Goal: Check status

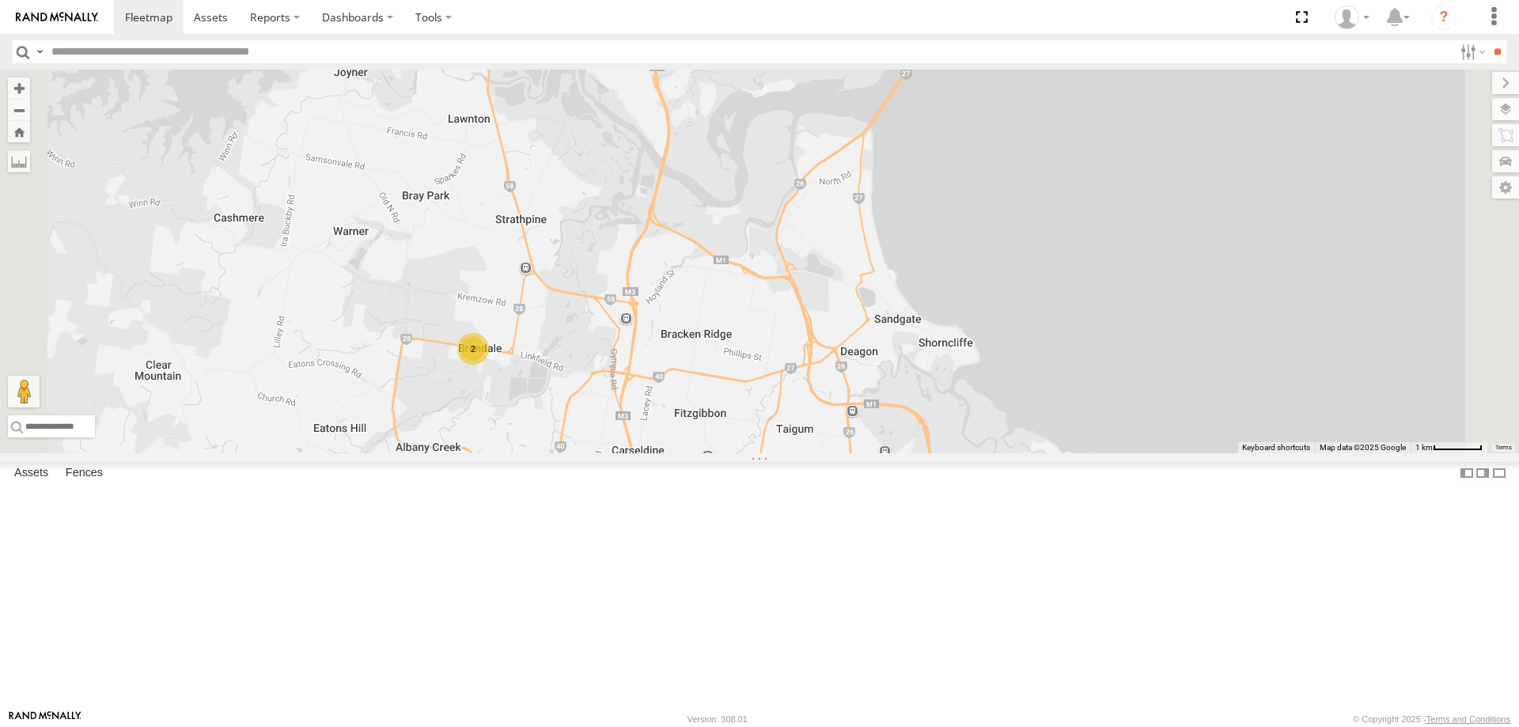
drag, startPoint x: 793, startPoint y: 461, endPoint x: 798, endPoint y: 498, distance: 37.5
click at [798, 453] on div "2" at bounding box center [759, 262] width 1519 height 384
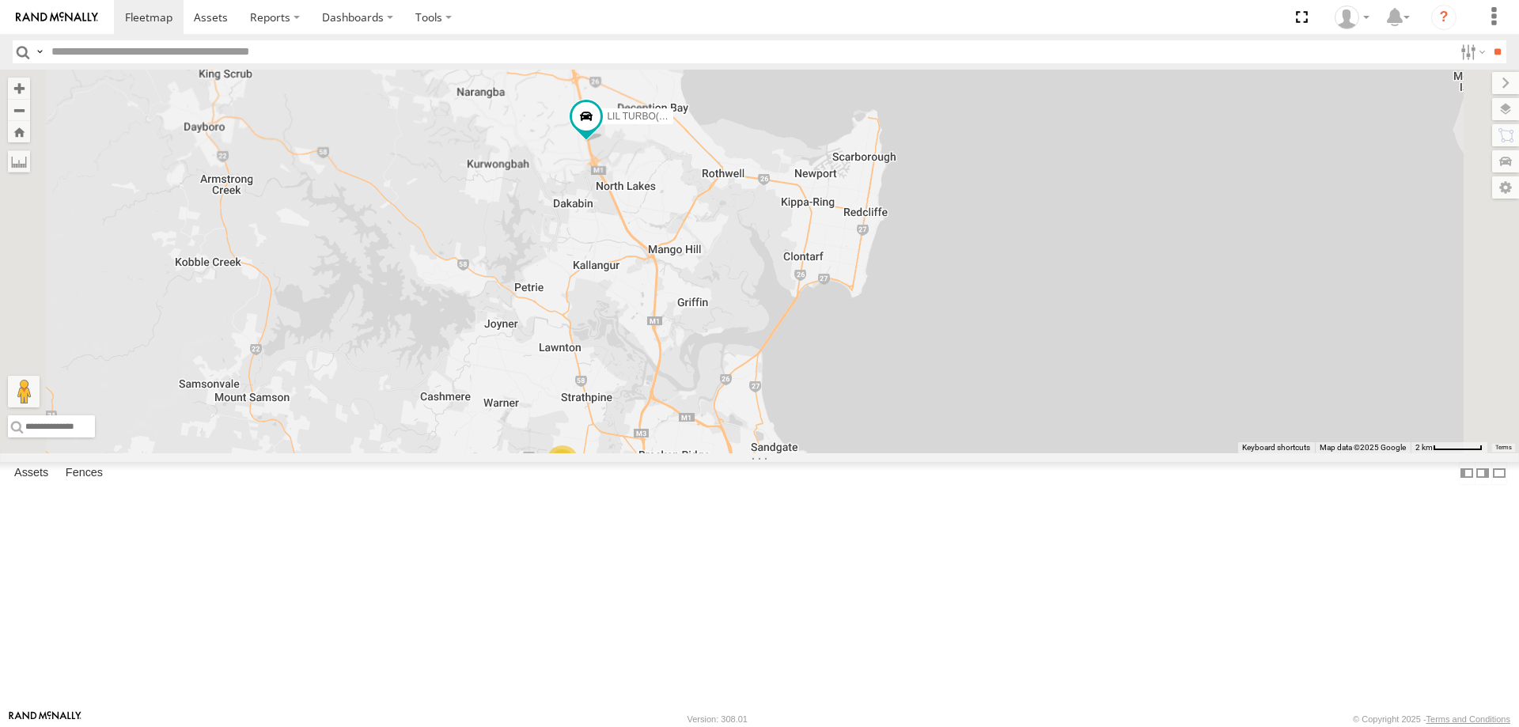
drag, startPoint x: 784, startPoint y: 397, endPoint x: 811, endPoint y: 505, distance: 110.9
click at [811, 453] on div "2 LIL TURBO(SMALL TRUCK)" at bounding box center [759, 262] width 1519 height 384
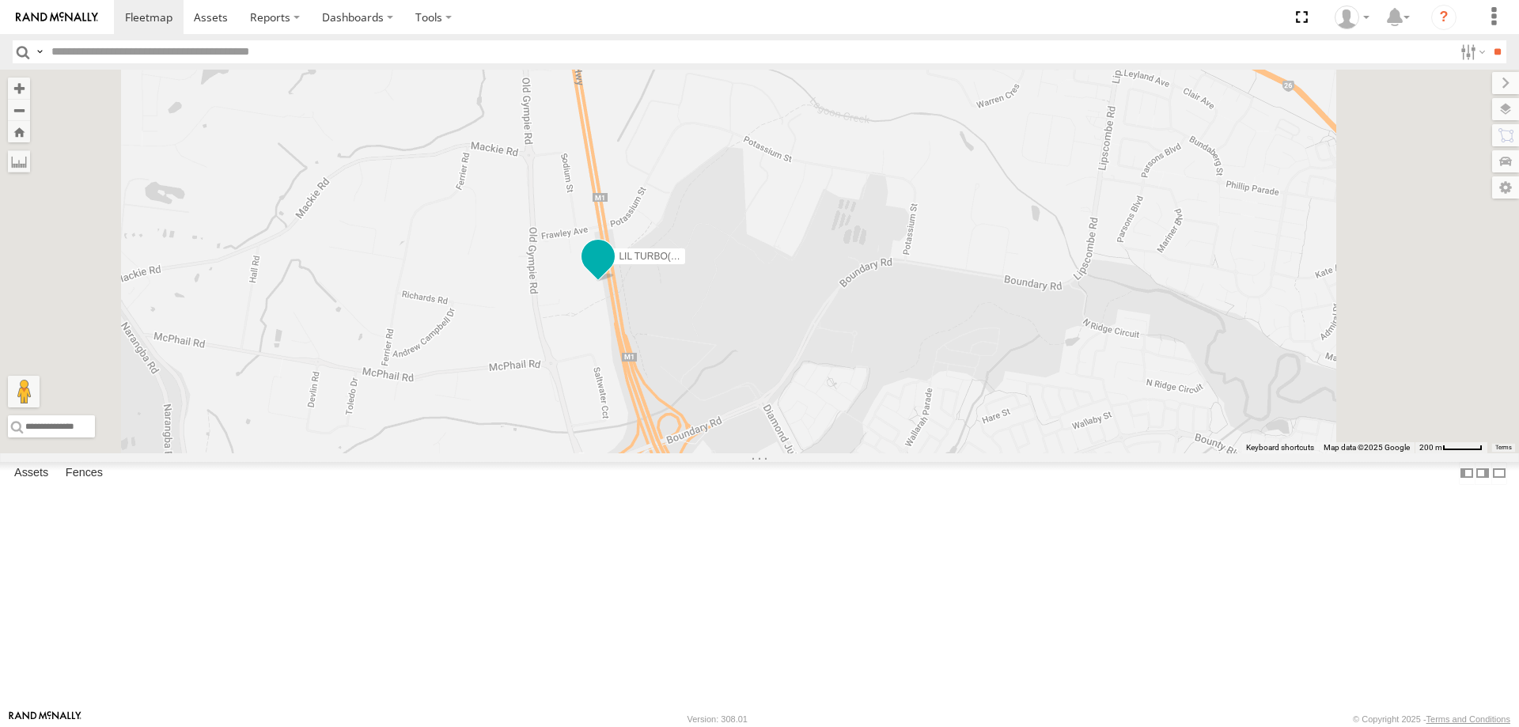
click at [613, 271] on span at bounding box center [598, 256] width 28 height 28
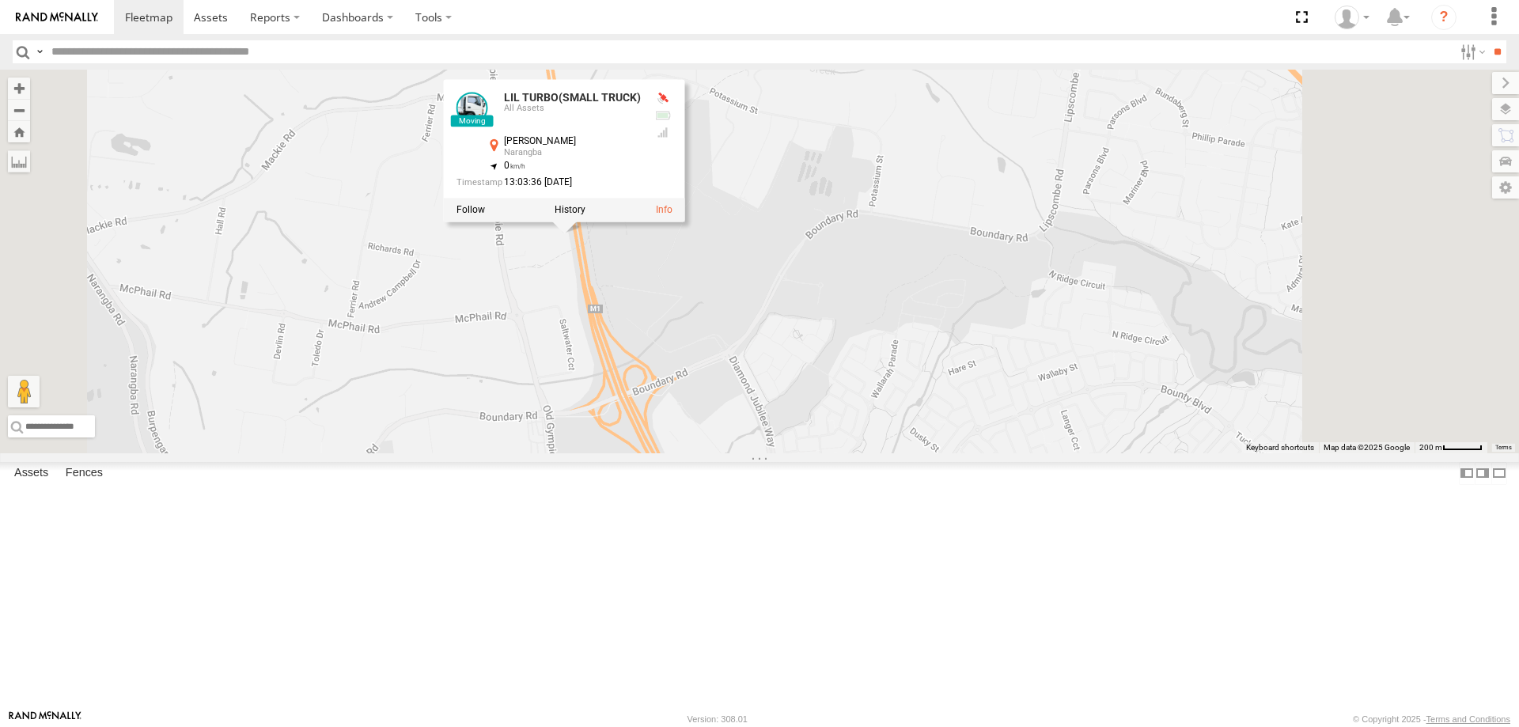
drag, startPoint x: 880, startPoint y: 473, endPoint x: 839, endPoint y: 418, distance: 69.0
click at [839, 418] on div "LIL TURBO(SMALL TRUCK) LIL TURBO(SMALL TRUCK) All Assets [PERSON_NAME] Hwy Nara…" at bounding box center [759, 262] width 1519 height 384
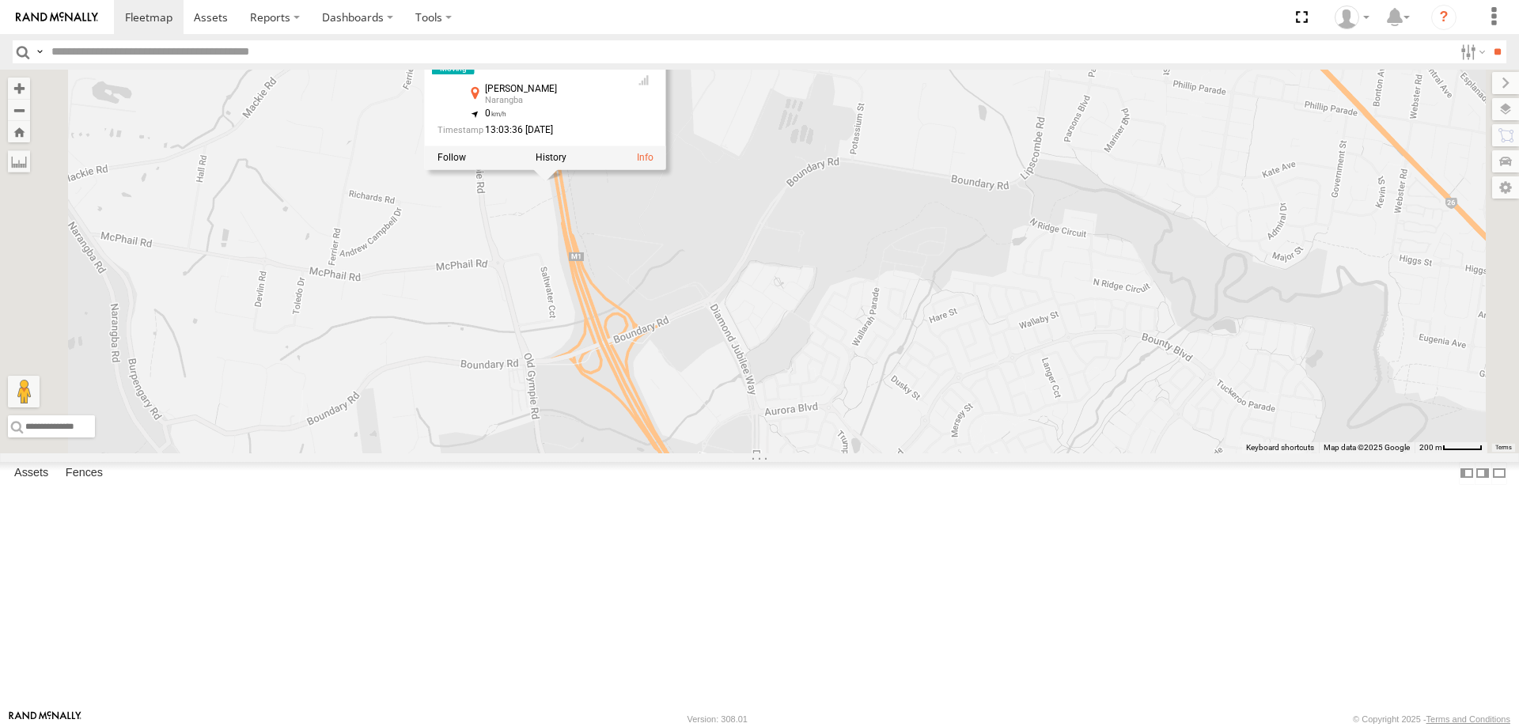
drag, startPoint x: 798, startPoint y: 432, endPoint x: 778, endPoint y: 370, distance: 64.8
click at [778, 370] on div "LIL TURBO(SMALL TRUCK) LIL TURBO(SMALL TRUCK) All Assets [PERSON_NAME] Hwy Nara…" at bounding box center [759, 262] width 1519 height 384
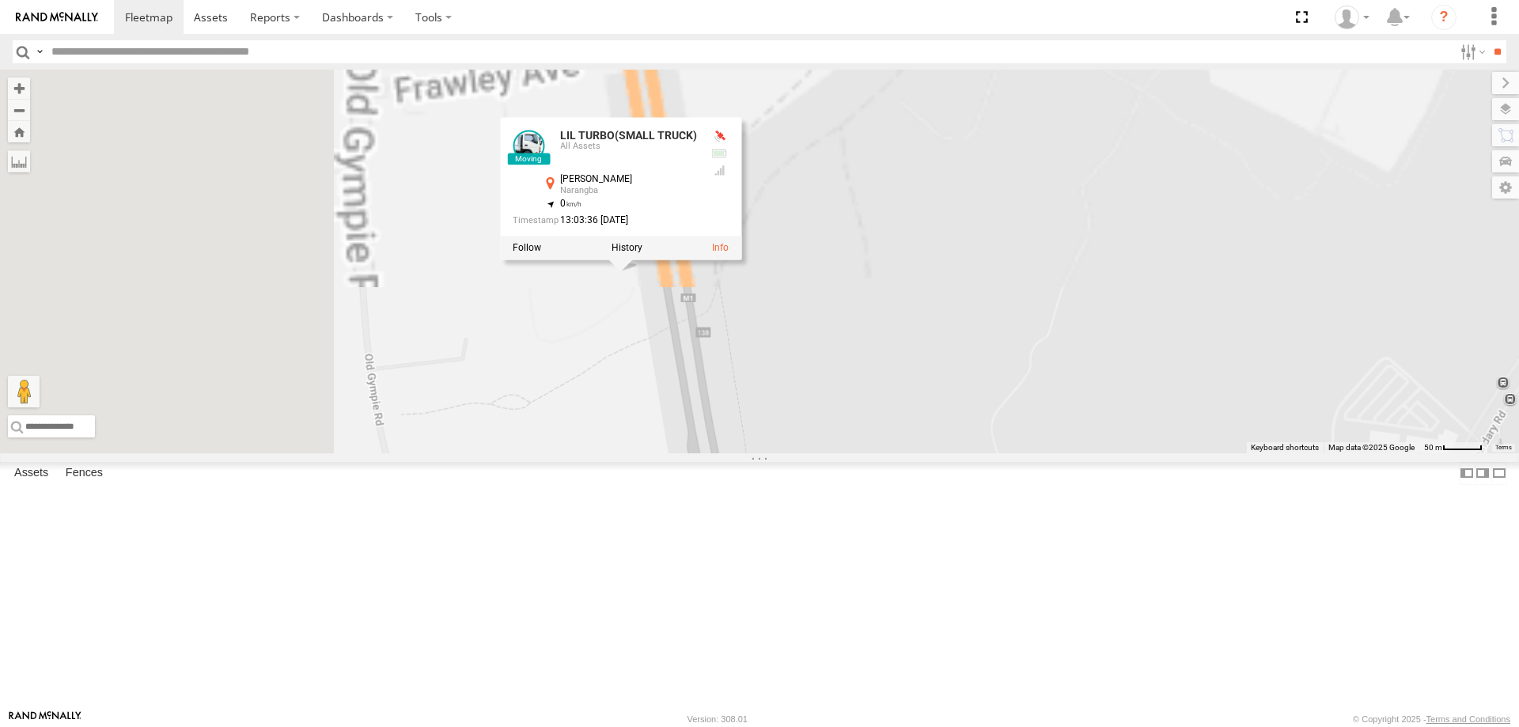
drag, startPoint x: 762, startPoint y: 325, endPoint x: 954, endPoint y: 691, distance: 412.7
click at [954, 453] on div "LIL TURBO(SMALL TRUCK) LIL TURBO(SMALL TRUCK) All Assets [PERSON_NAME] Hwy Nara…" at bounding box center [759, 262] width 1519 height 384
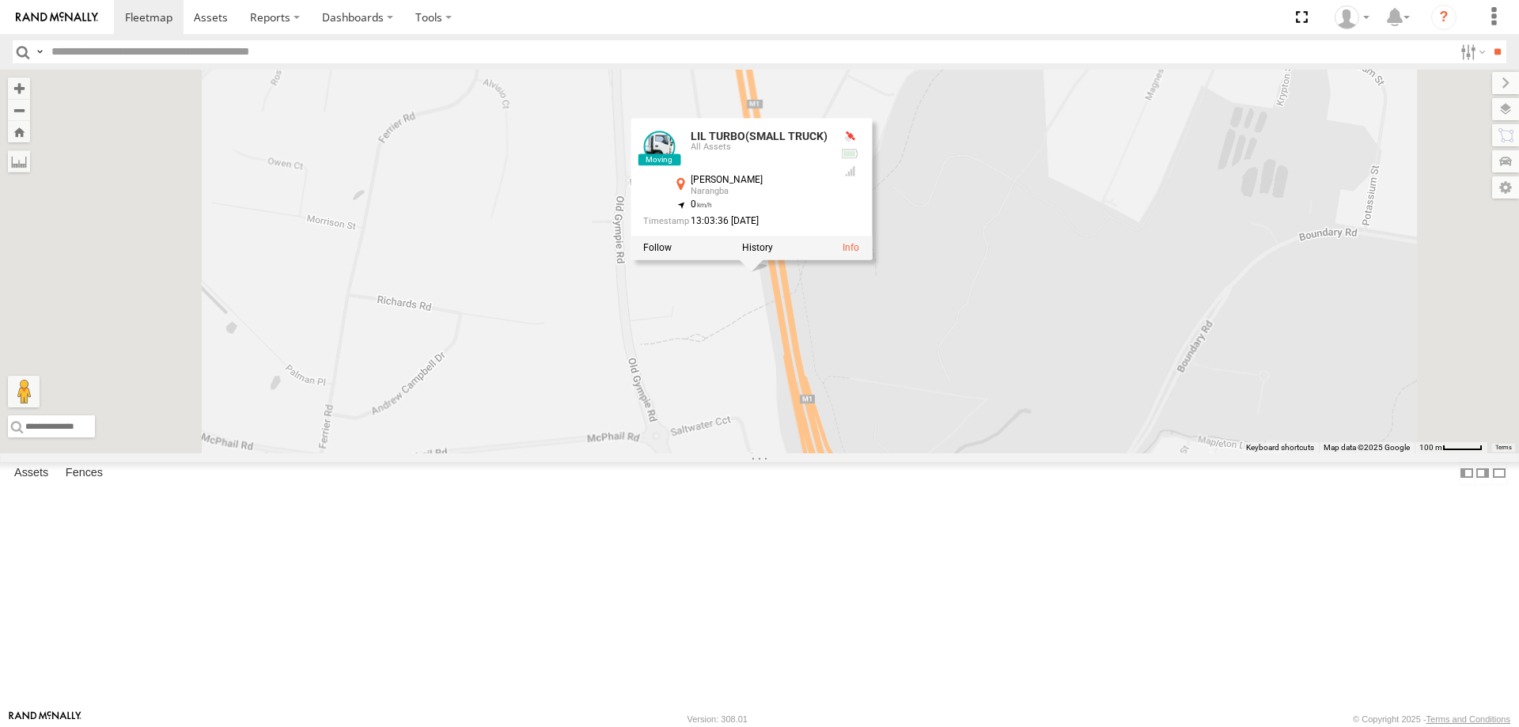
drag, startPoint x: 965, startPoint y: 526, endPoint x: 1021, endPoint y: 415, distance: 124.2
click at [1021, 415] on div "LIL TURBO(SMALL TRUCK) LIL TURBO(SMALL TRUCK) All Assets [PERSON_NAME] Hwy Nara…" at bounding box center [759, 262] width 1519 height 384
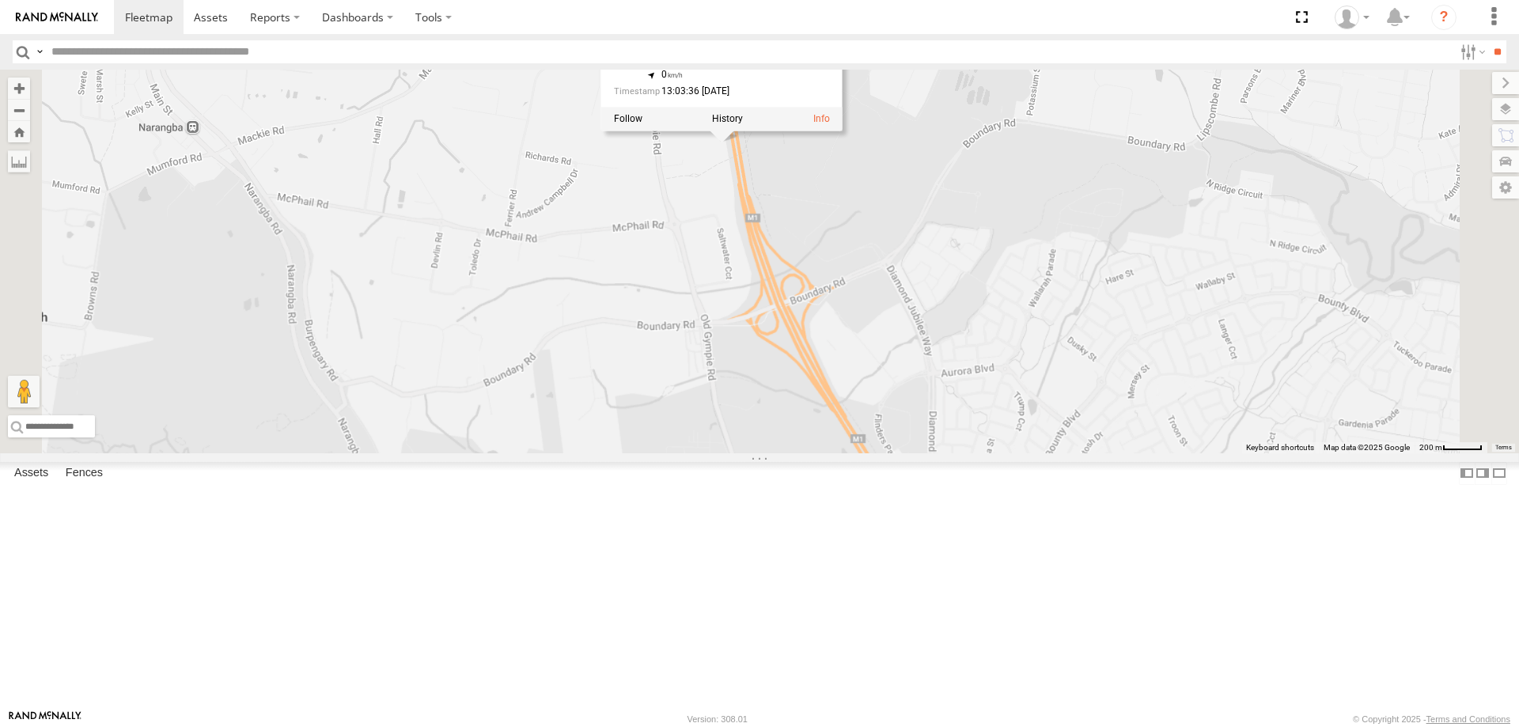
drag, startPoint x: 1102, startPoint y: 510, endPoint x: 1034, endPoint y: 377, distance: 149.0
click at [1034, 377] on div "LIL TURBO(SMALL TRUCK) LIL TURBO(SMALL TRUCK) All Assets [PERSON_NAME] Hwy Nara…" at bounding box center [759, 262] width 1519 height 384
